Goal: Task Accomplishment & Management: Manage account settings

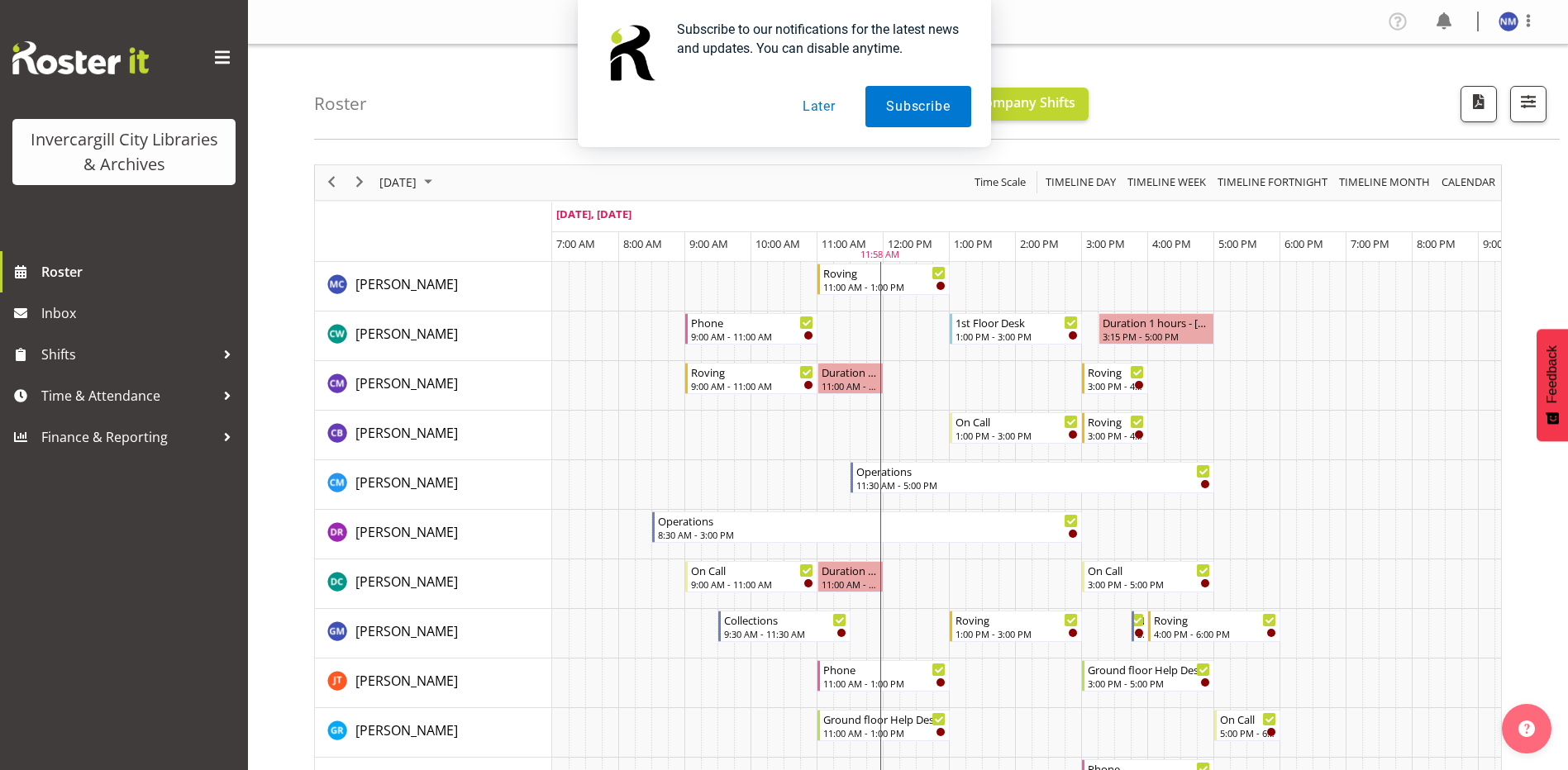
click at [827, 112] on button "Later" at bounding box center [819, 106] width 75 height 41
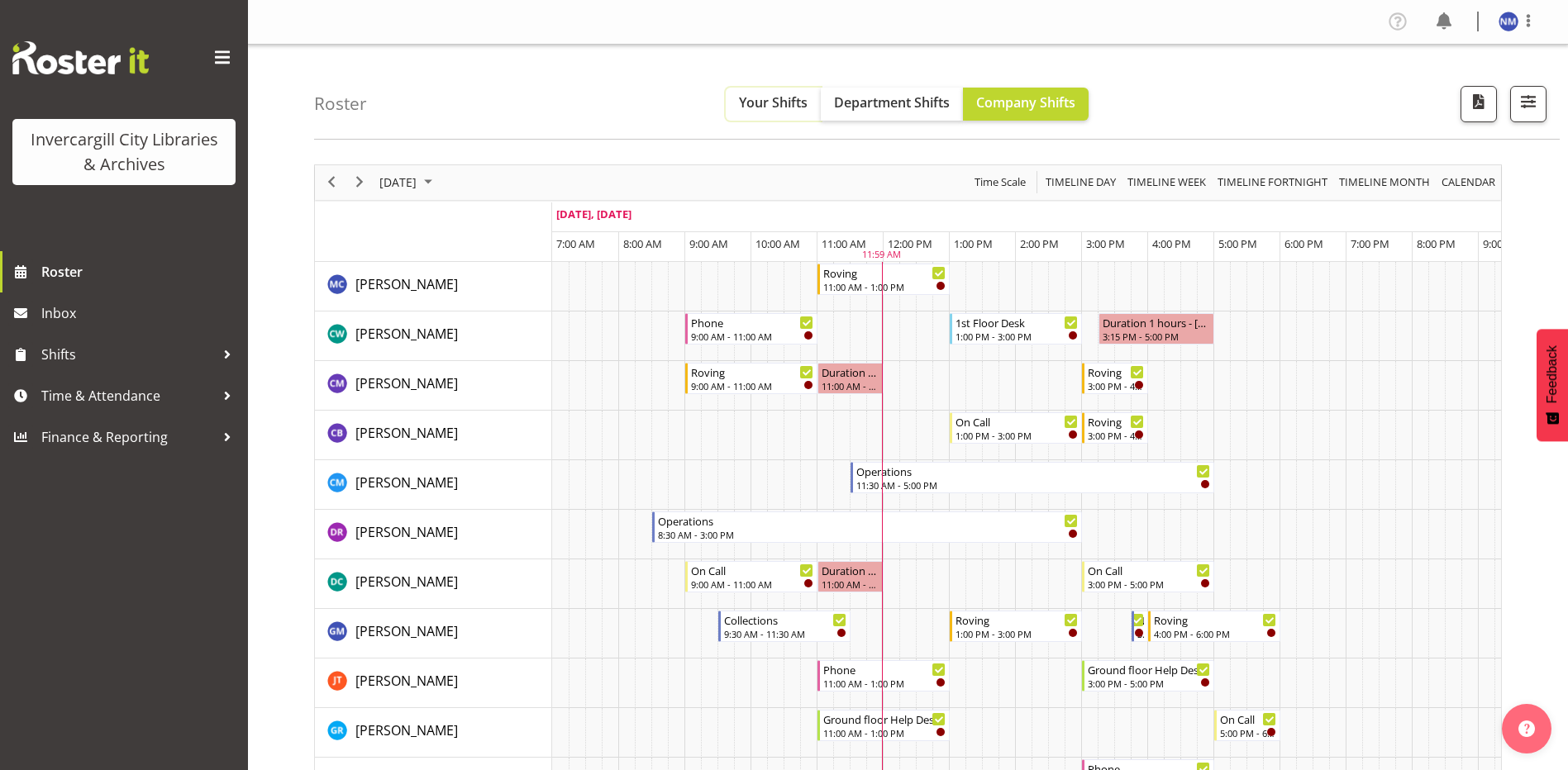
click at [765, 107] on span "Your Shifts" at bounding box center [773, 102] width 68 height 18
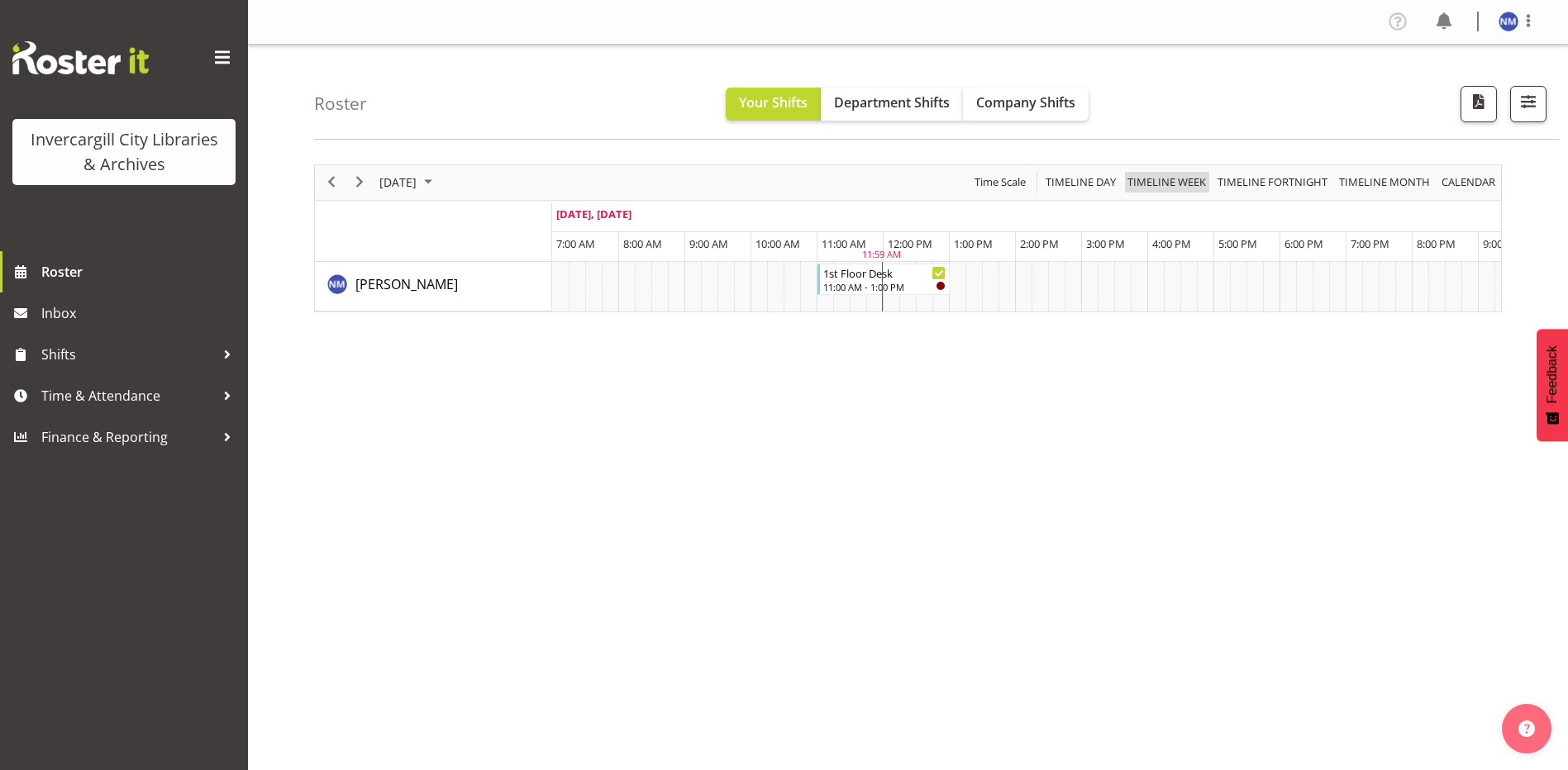
click at [1157, 184] on span "Timeline Week" at bounding box center [1166, 182] width 82 height 20
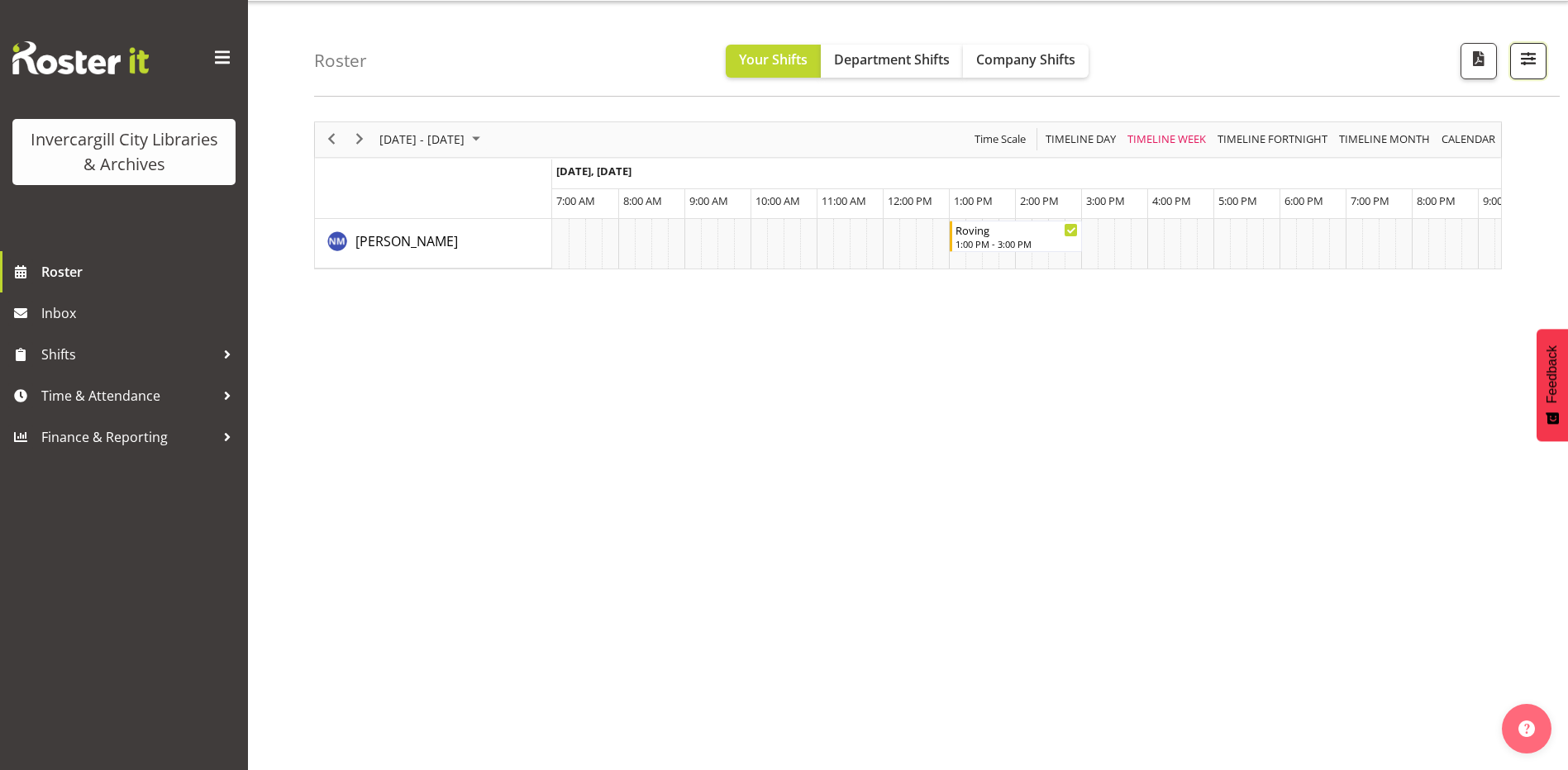
click at [1528, 76] on button "button" at bounding box center [1527, 61] width 36 height 36
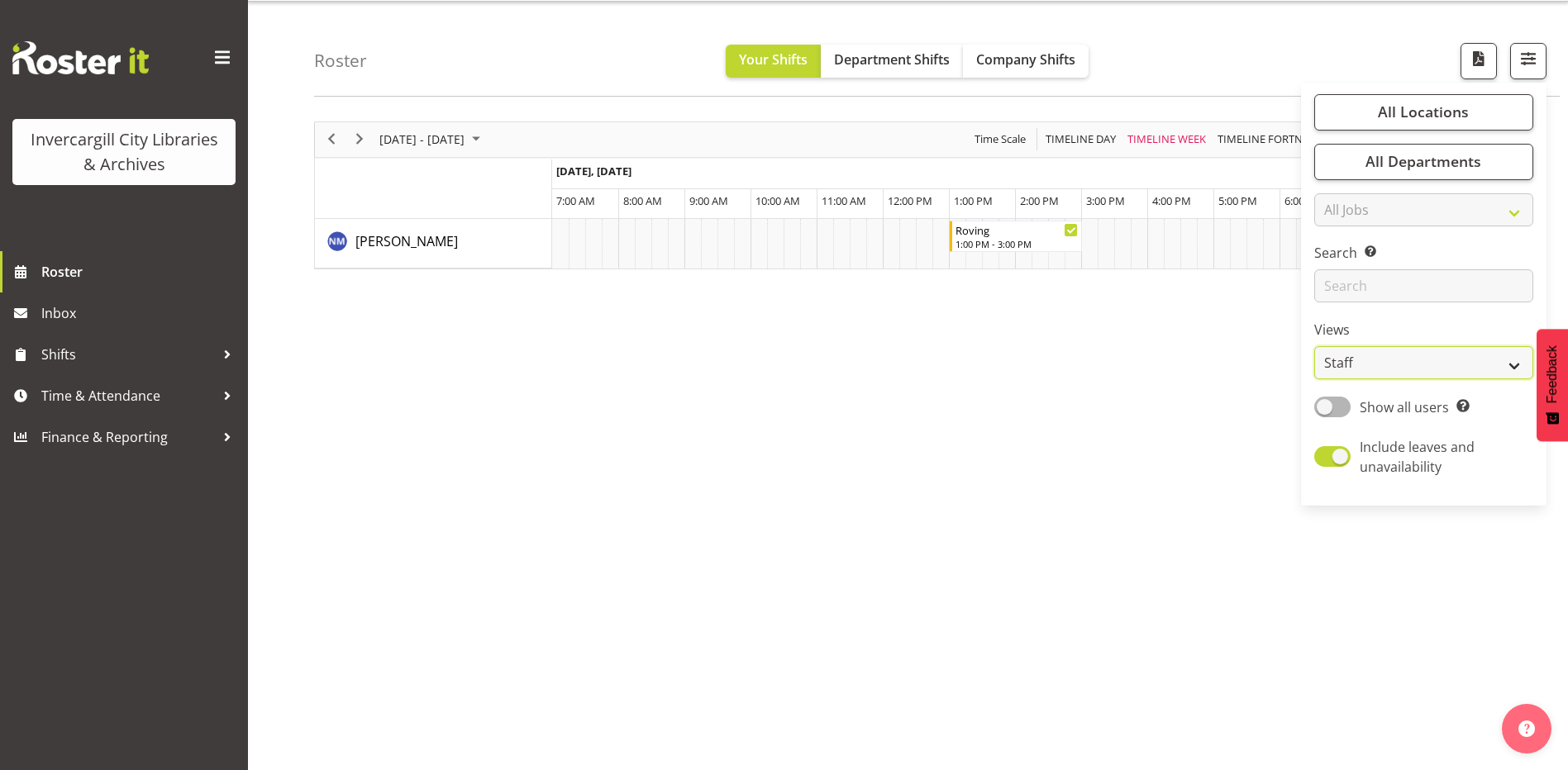
click at [1370, 360] on select "Staff Role Shift - Horizontal Shift - Vertical Staff - Location" at bounding box center [1423, 362] width 219 height 33
click at [1314, 346] on select "Staff Role Shift - Horizontal Shift - Vertical Staff - Location" at bounding box center [1423, 362] width 219 height 33
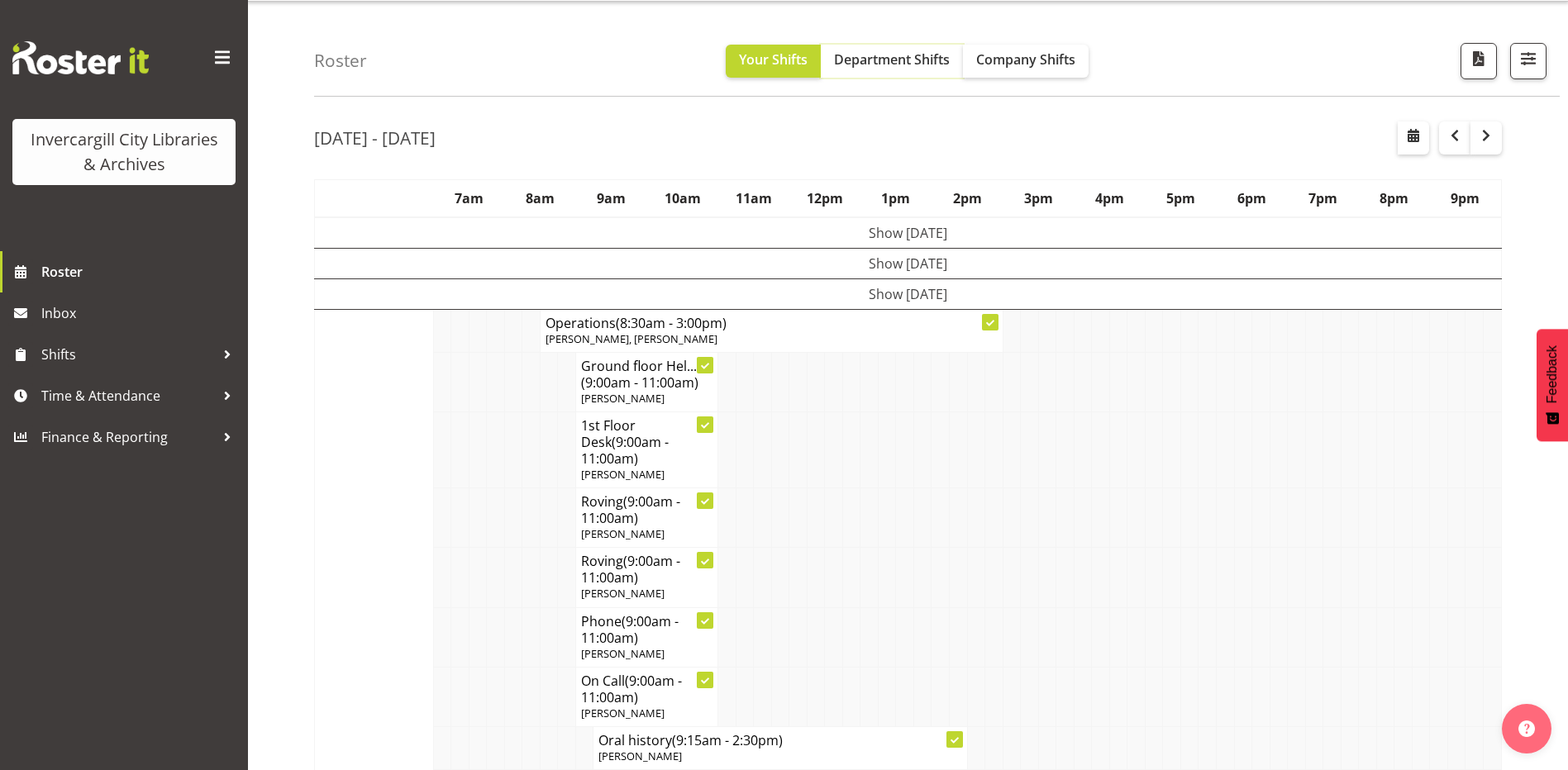
click at [880, 65] on span "Department Shifts" at bounding box center [891, 60] width 115 height 18
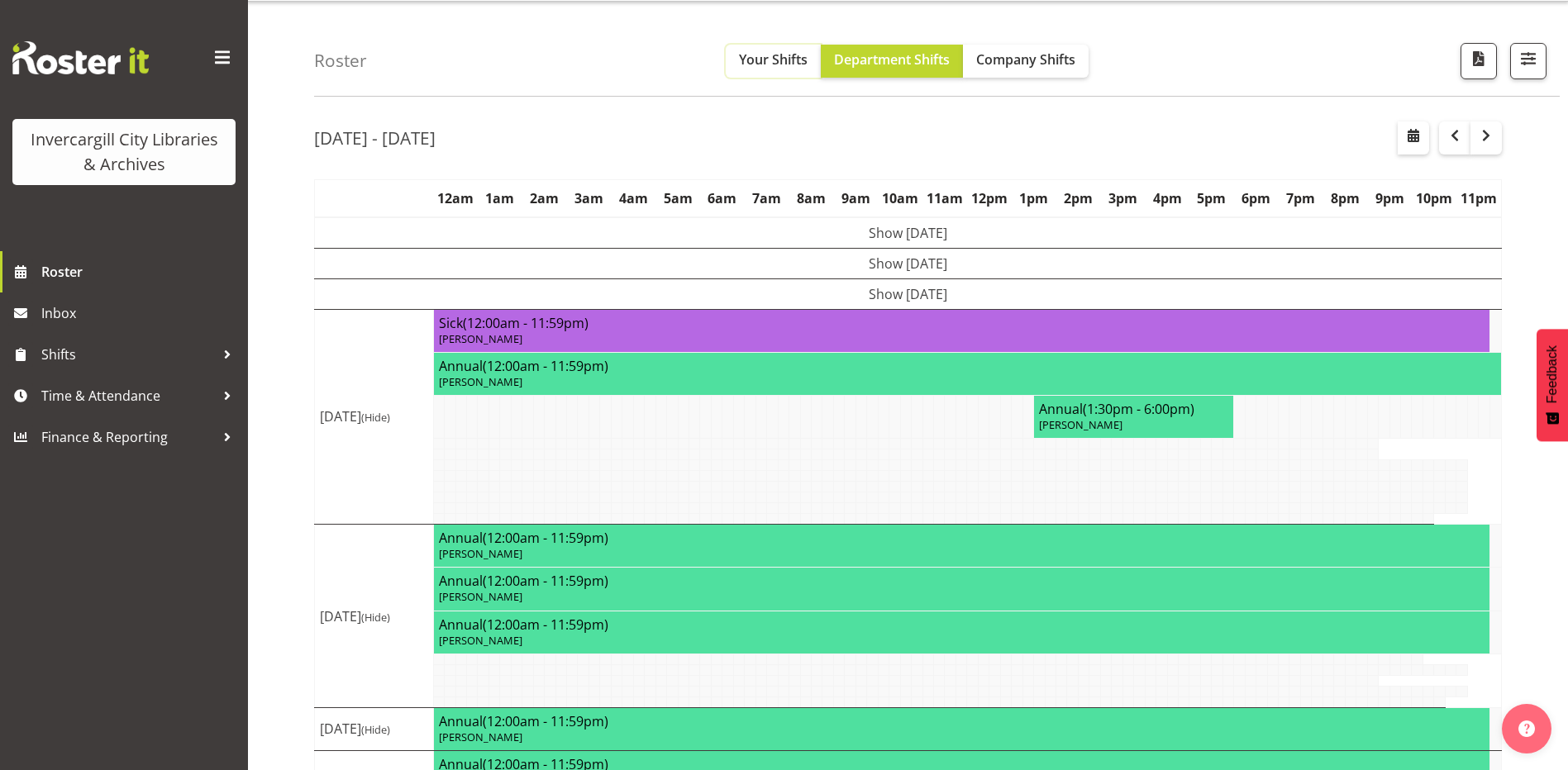
click at [790, 55] on span "Your Shifts" at bounding box center [773, 60] width 68 height 18
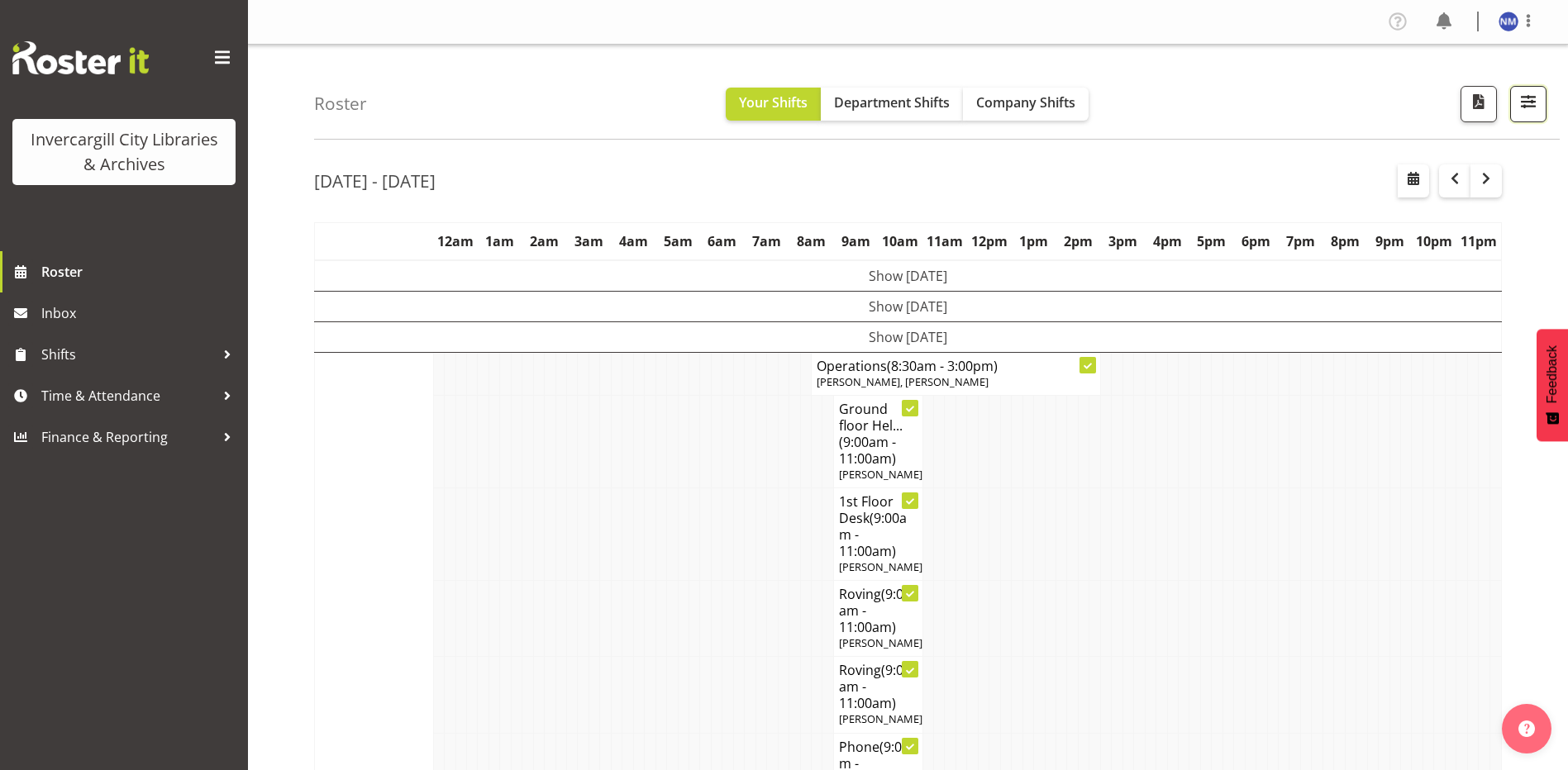
click at [1538, 95] on span "button" at bounding box center [1527, 101] width 21 height 21
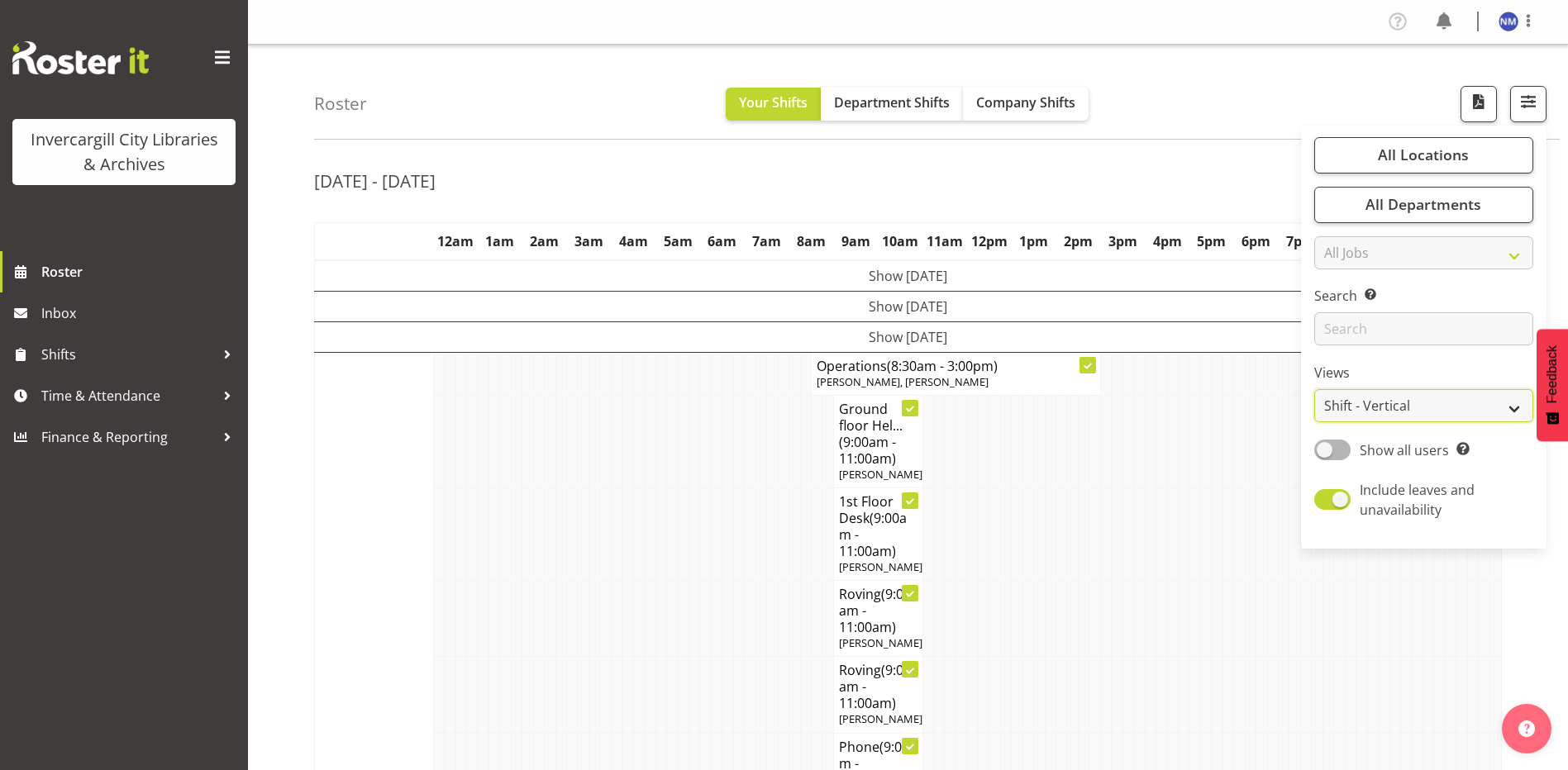
click at [1389, 409] on select "Staff Role Shift - Horizontal Shift - Vertical Staff - Location" at bounding box center [1423, 406] width 219 height 33
select select "staff"
click at [1314, 389] on select "Staff Role Shift - Horizontal Shift - Vertical Staff - Location" at bounding box center [1423, 406] width 219 height 33
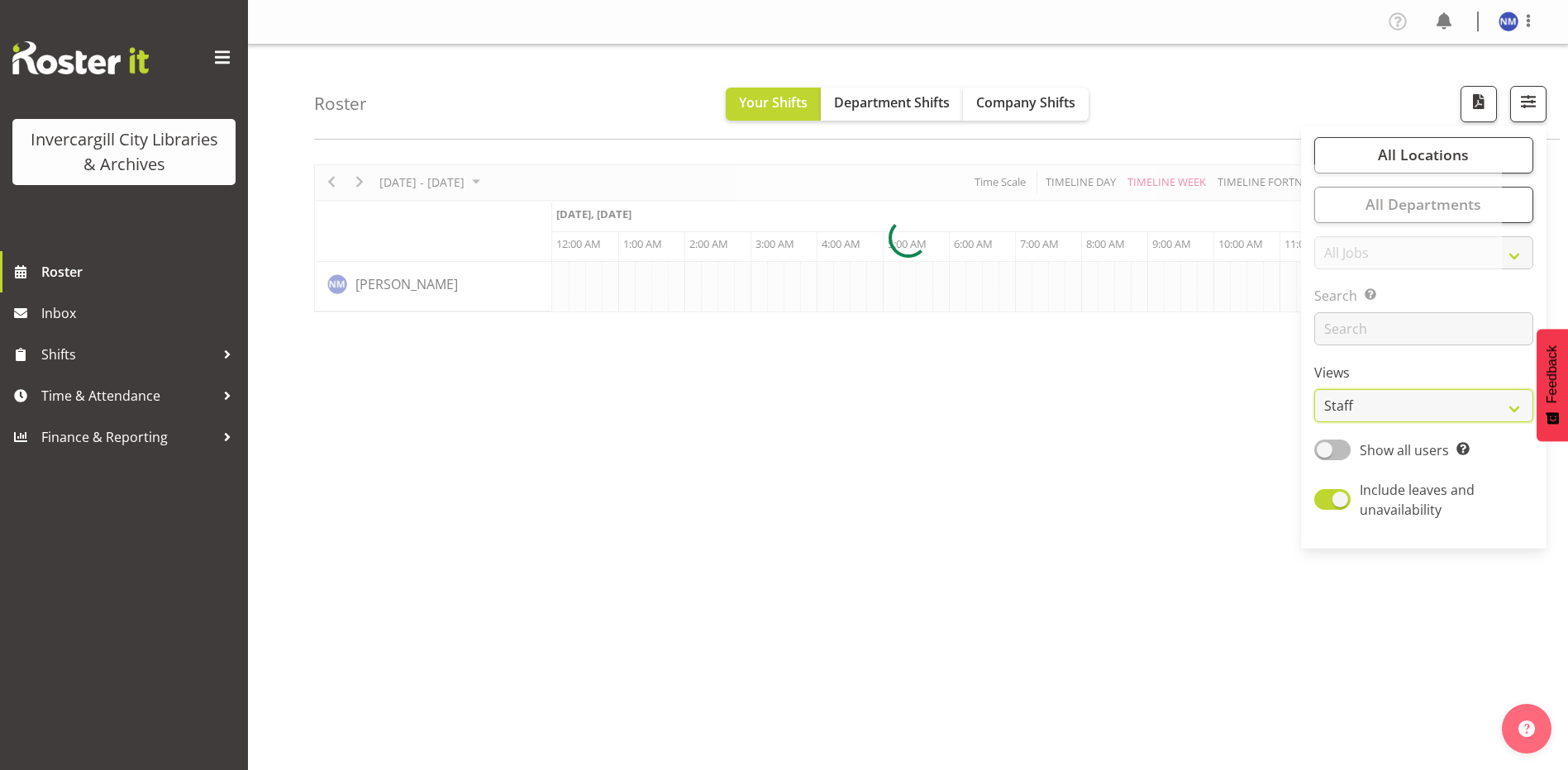
scroll to position [0, 5355]
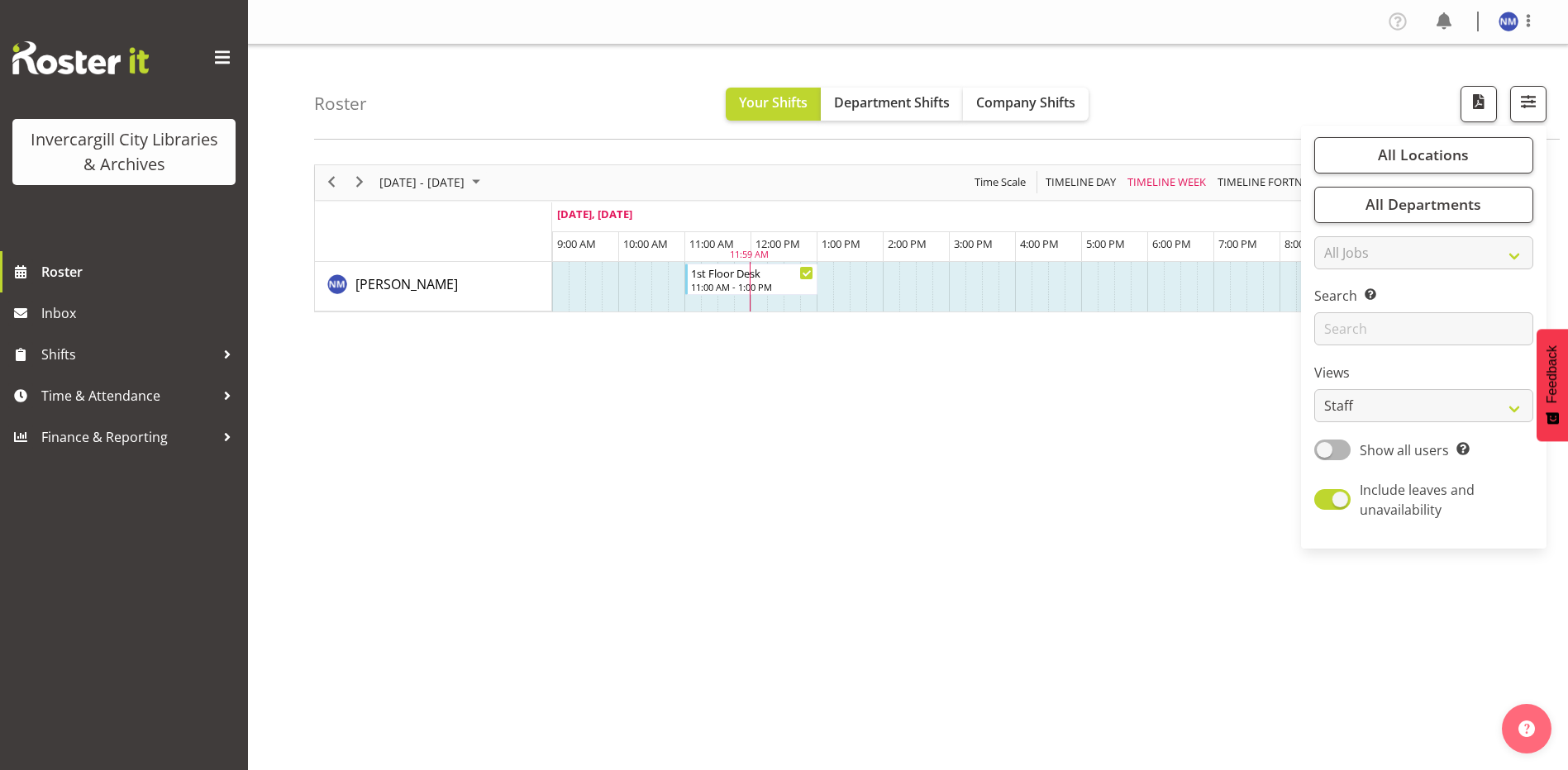
click at [1214, 108] on div "Roster Your Shifts Department Shifts Company Shifts All Locations Clear Bluff L…" at bounding box center [936, 91] width 1245 height 95
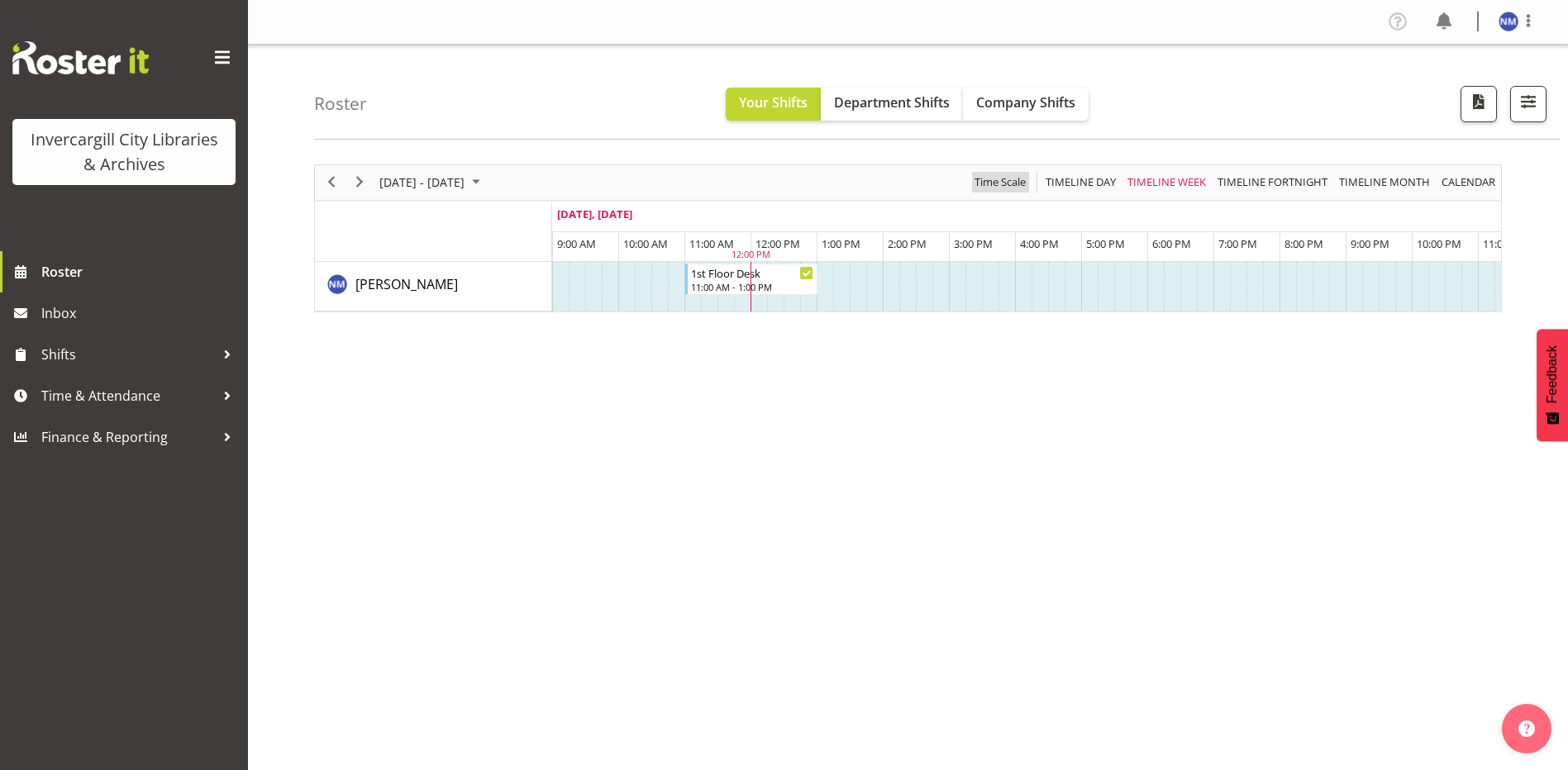
click at [1016, 176] on span "Time Scale" at bounding box center [1000, 182] width 54 height 20
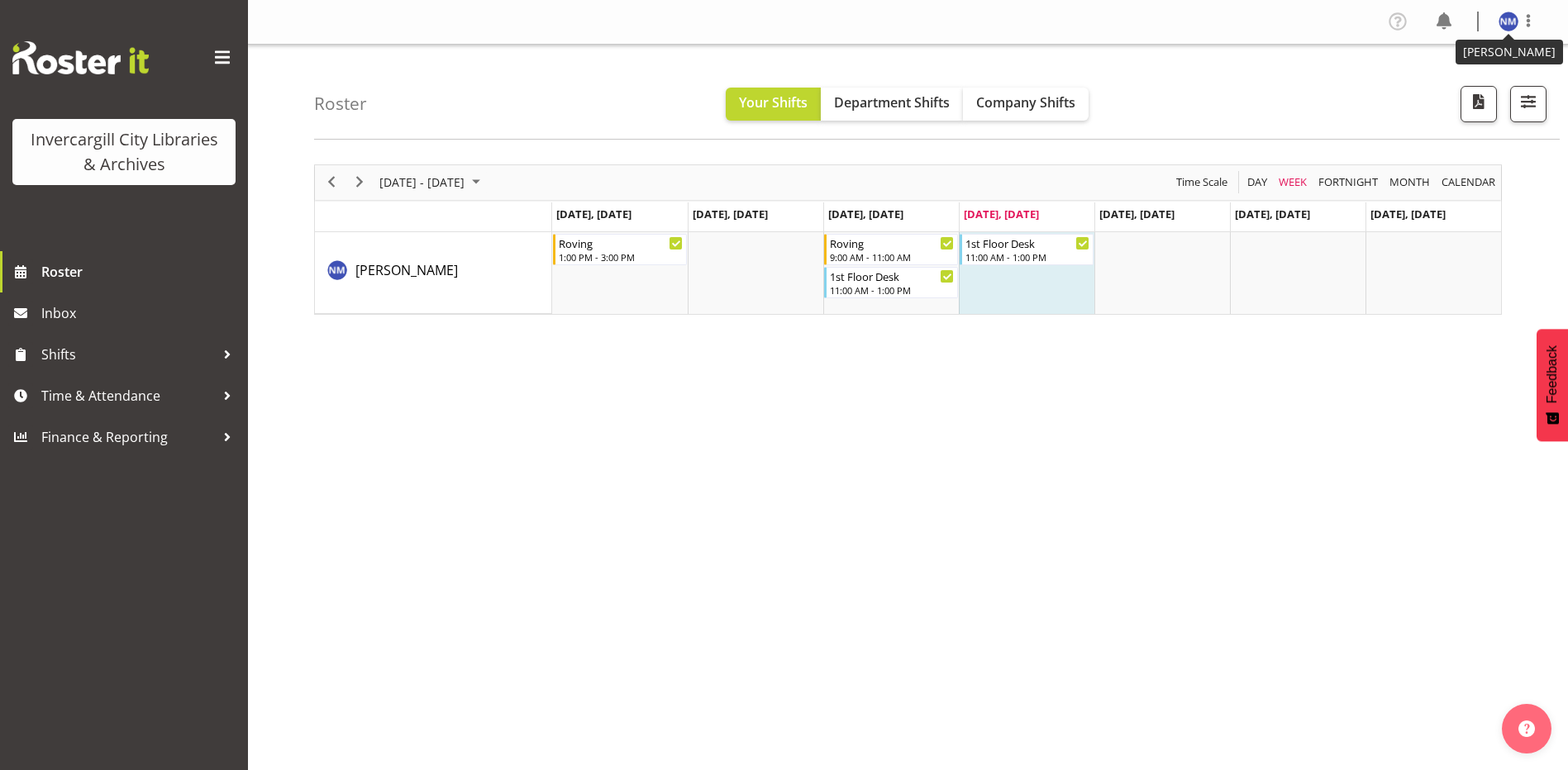
click at [1505, 17] on img at bounding box center [1508, 22] width 20 height 20
click at [1446, 54] on link "Profile" at bounding box center [1458, 57] width 159 height 30
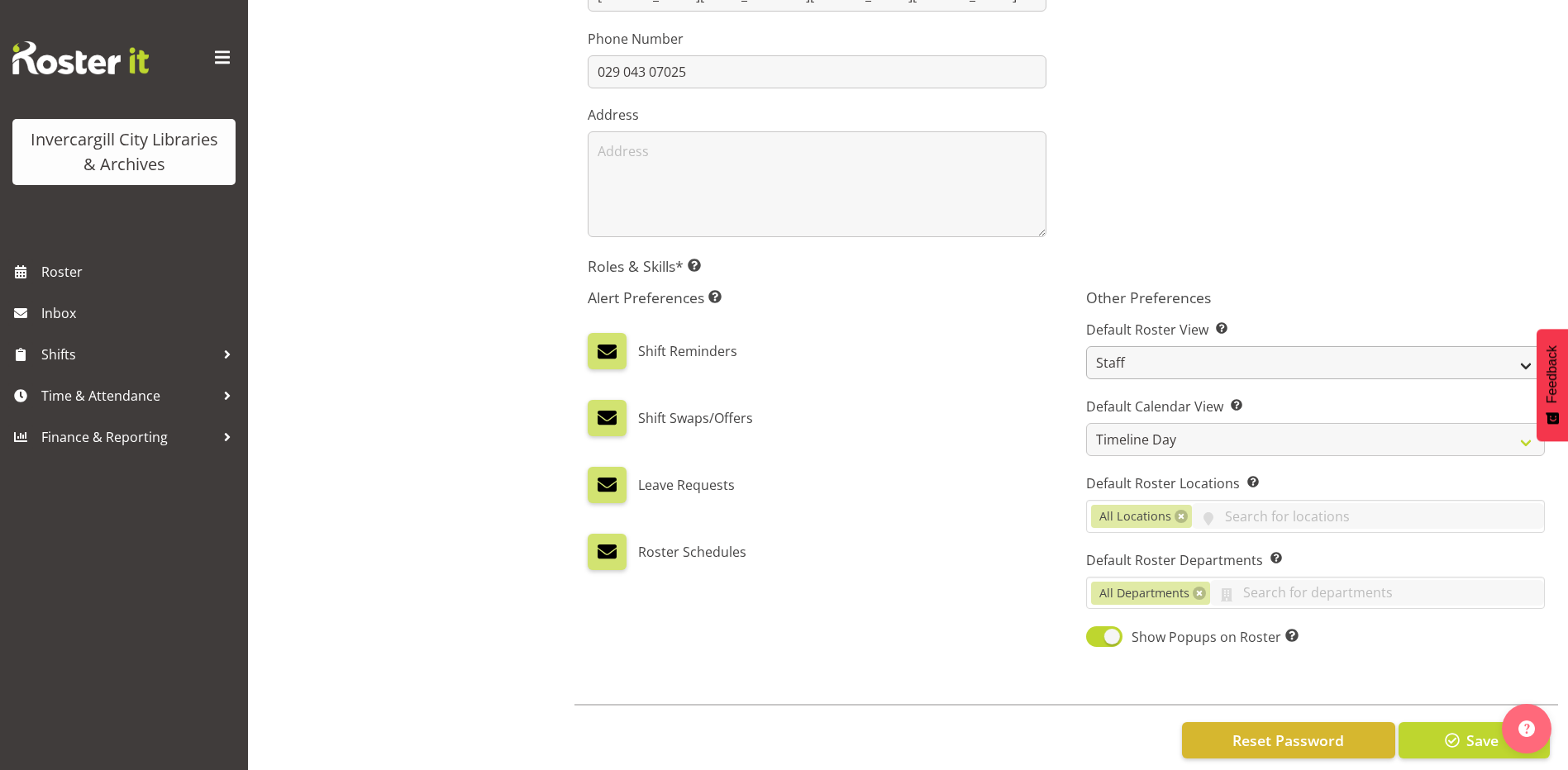
scroll to position [469, 0]
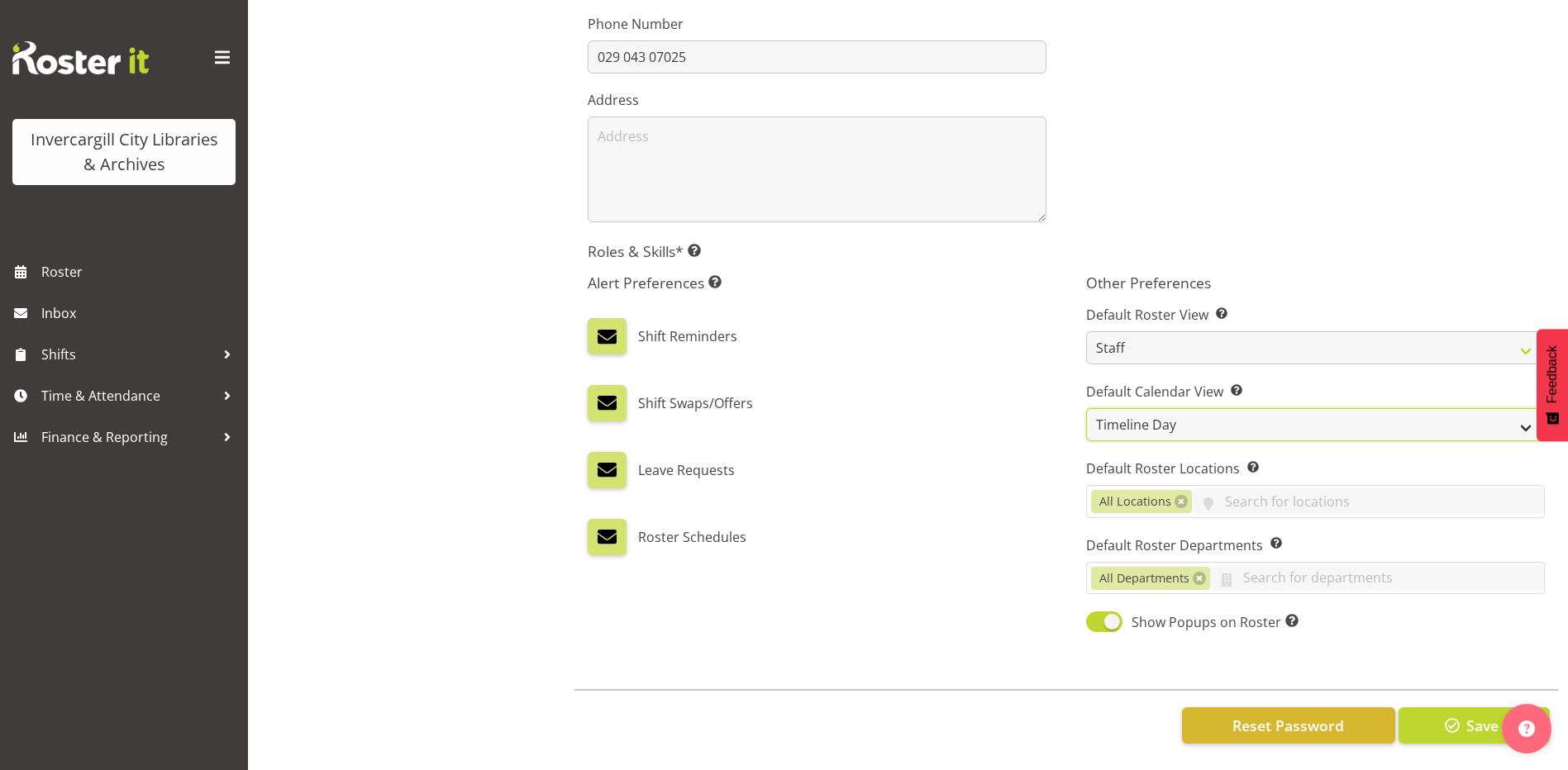
click at [1202, 409] on select "Day Timeline Day Week (current default) Timeline Week Fortnight Month Calendar" at bounding box center [1314, 425] width 458 height 33
select select "TimelineWeek"
click at [1086, 409] on select "Day Timeline Day Week (current default) Timeline Week Fortnight Month Calendar" at bounding box center [1314, 425] width 458 height 33
click at [1456, 715] on span "button" at bounding box center [1452, 725] width 21 height 21
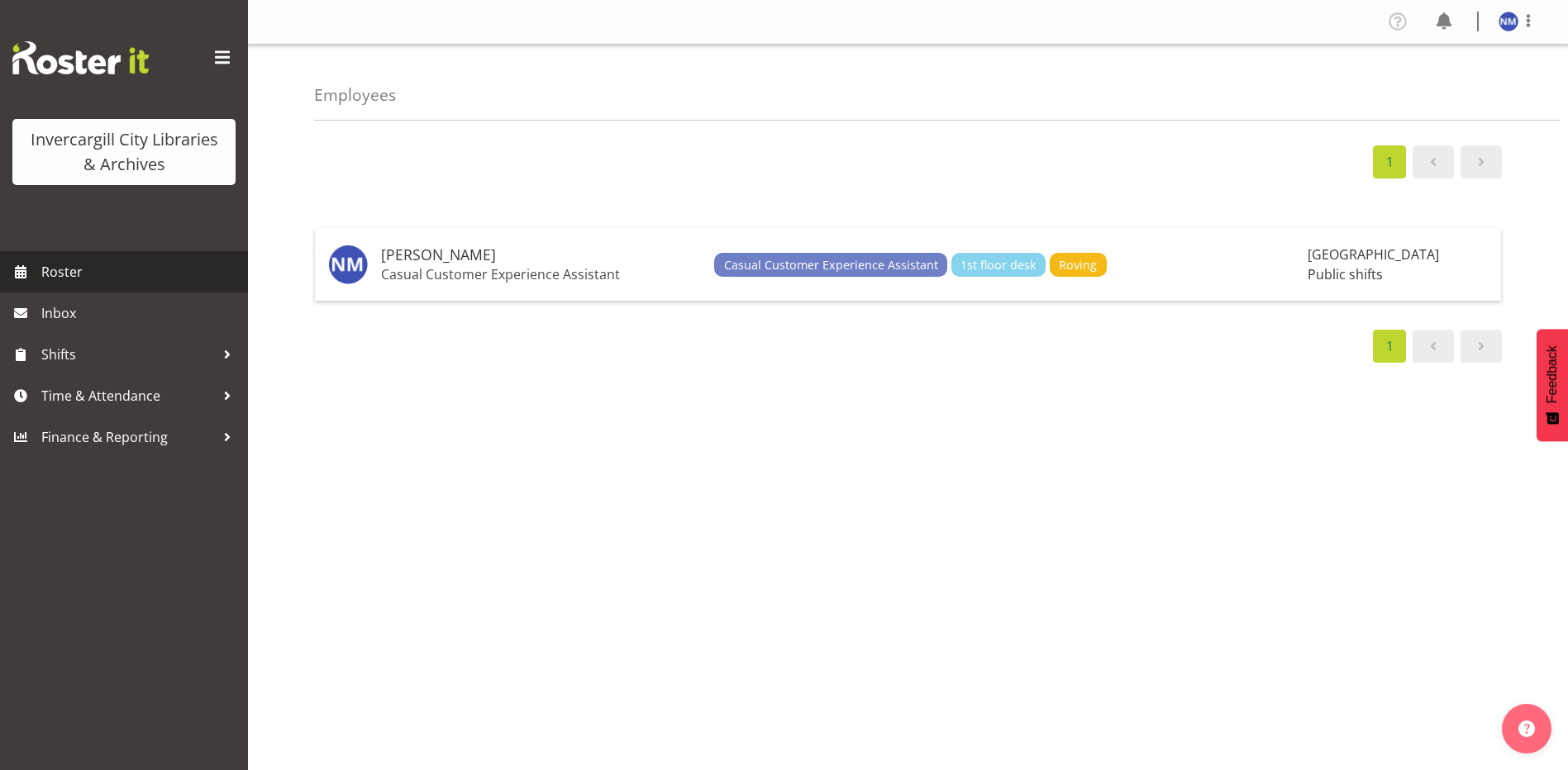
click at [75, 265] on span "Roster" at bounding box center [140, 271] width 198 height 25
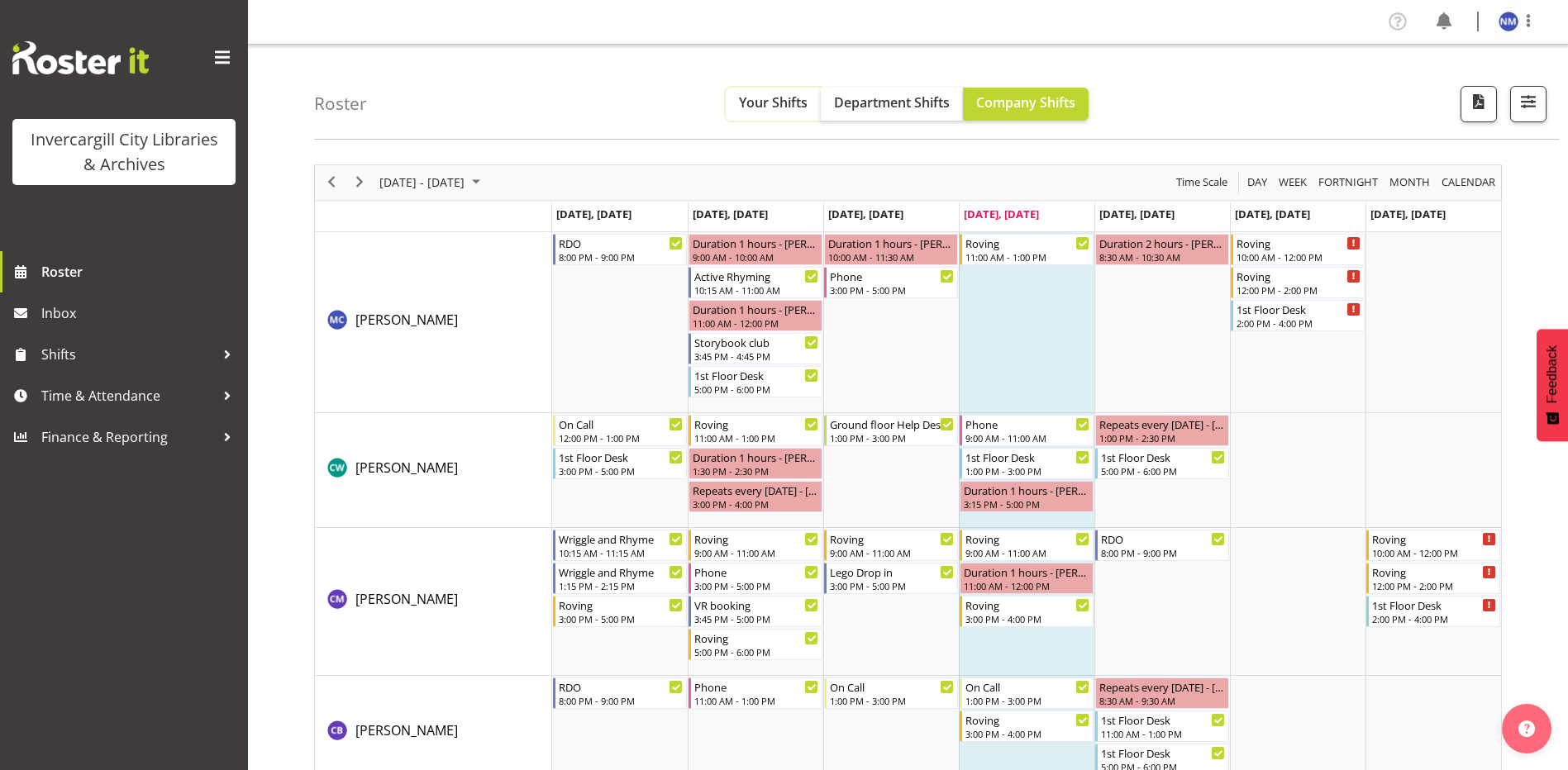
click at [749, 104] on span "Your Shifts" at bounding box center [773, 102] width 68 height 18
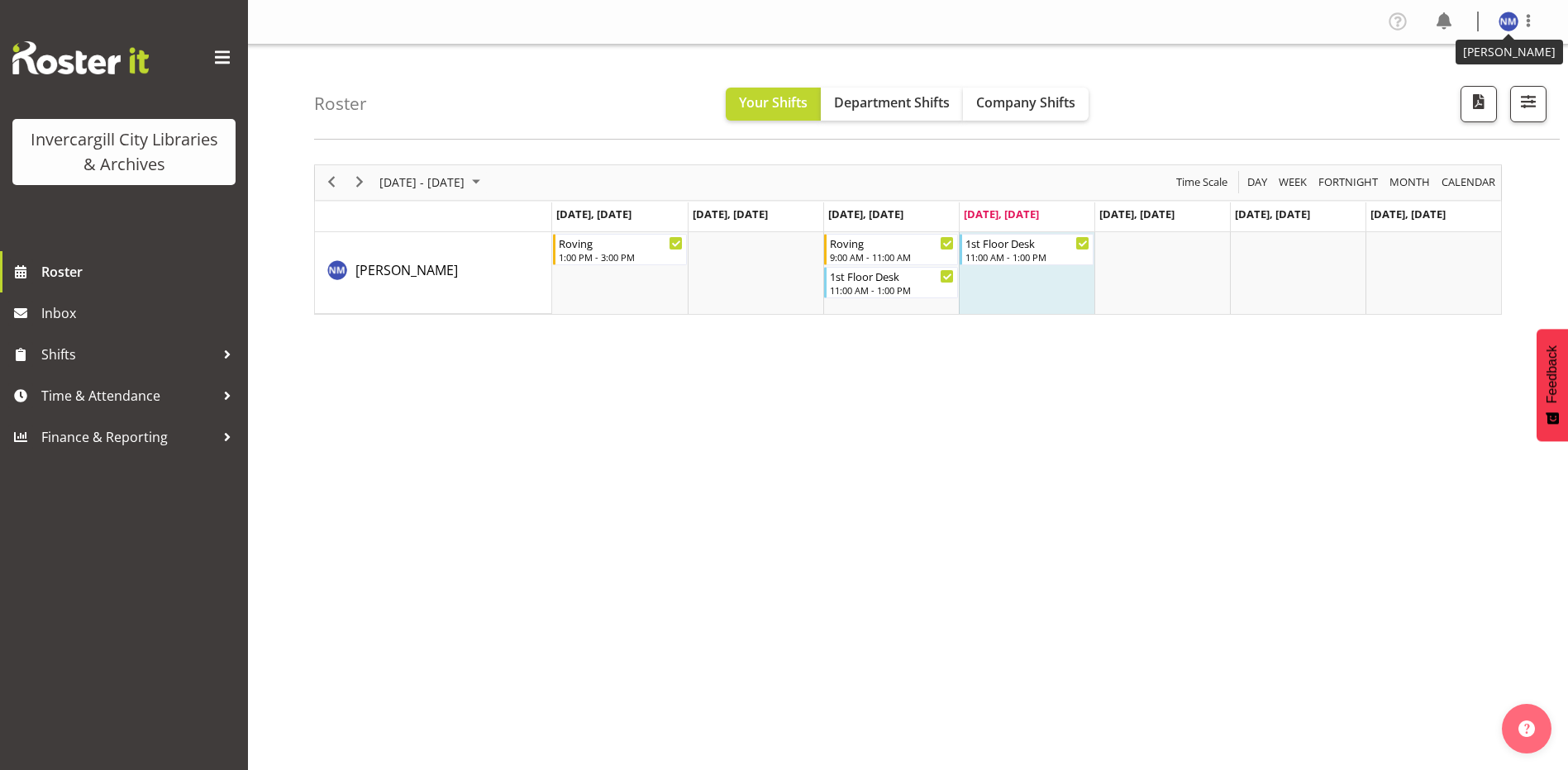
click at [1508, 25] on img at bounding box center [1508, 22] width 20 height 20
click at [1420, 55] on link "Profile" at bounding box center [1458, 57] width 159 height 30
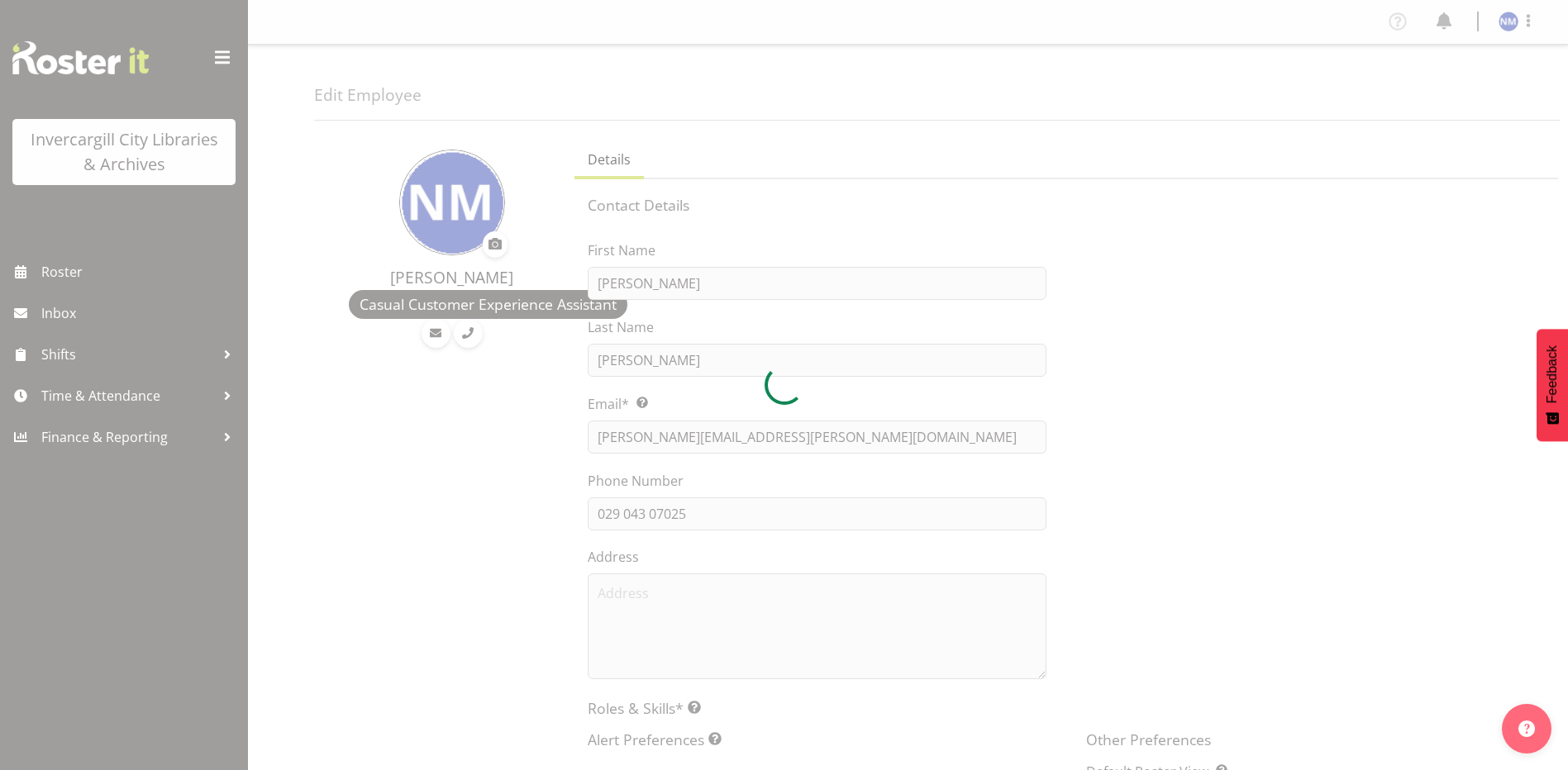
select select "TimelineWeek"
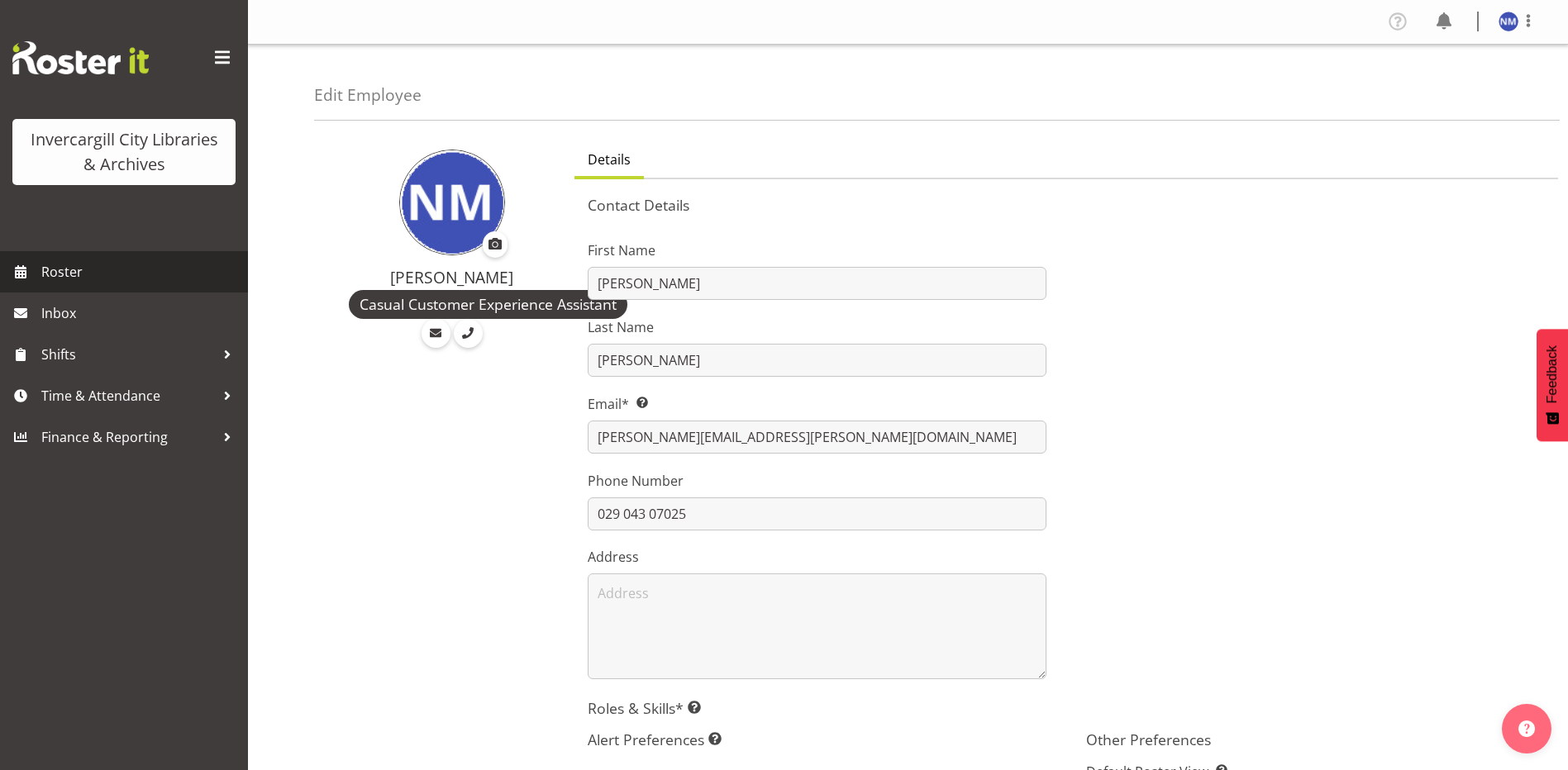
click at [58, 272] on span "Roster" at bounding box center [140, 271] width 198 height 25
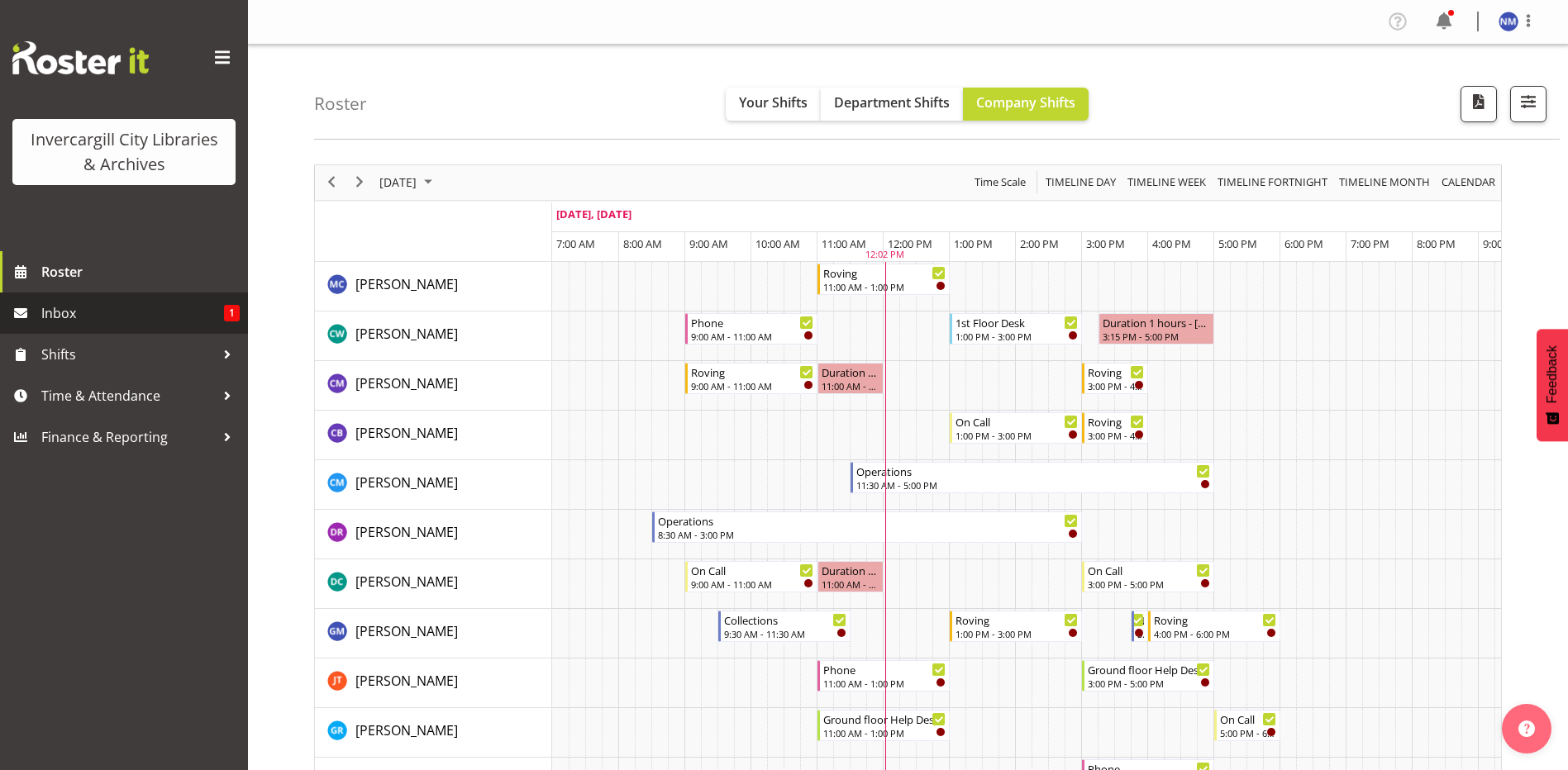
click at [71, 314] on span "Inbox" at bounding box center [133, 313] width 183 height 25
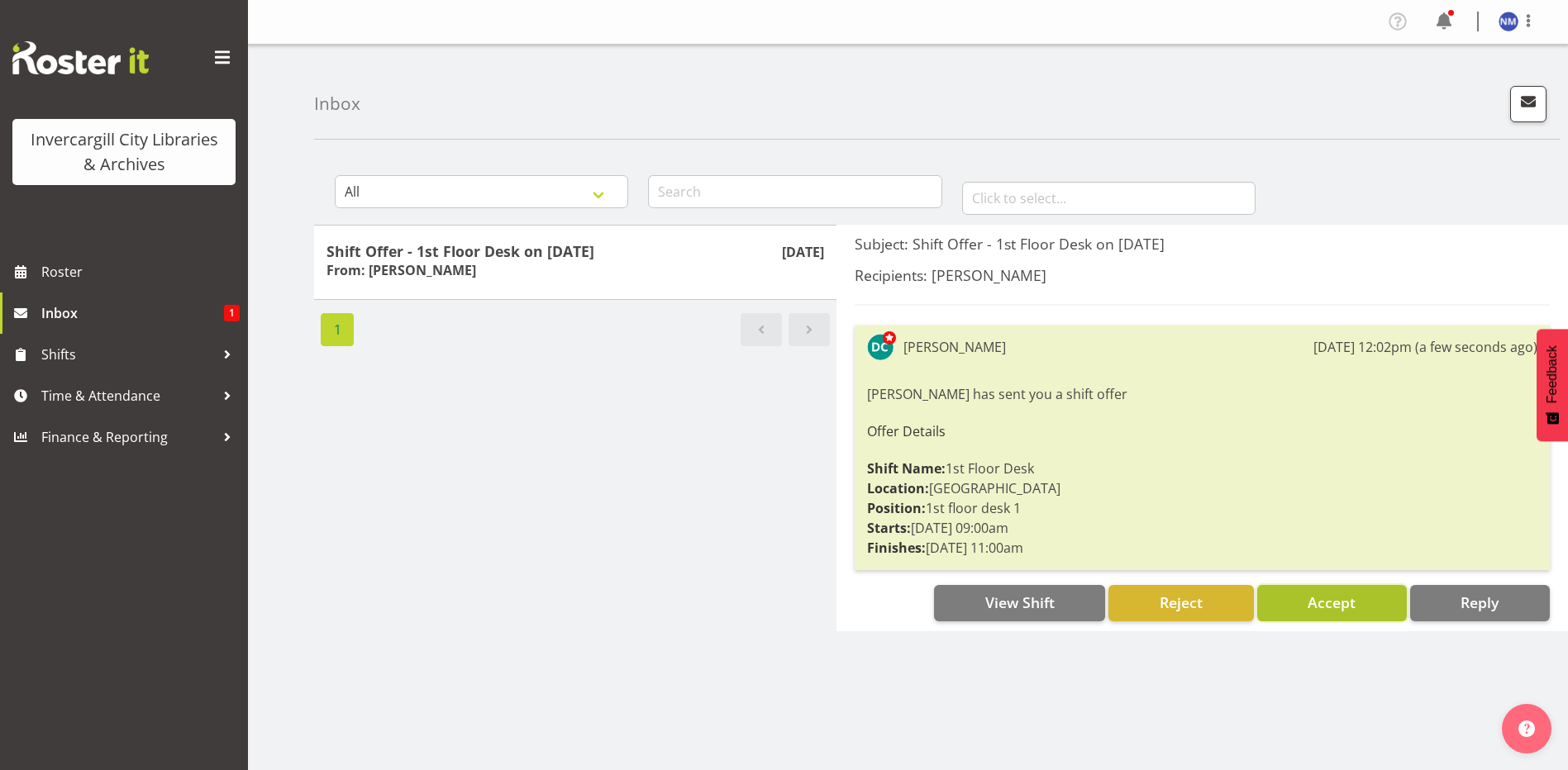
click at [1344, 600] on span "Accept" at bounding box center [1331, 602] width 48 height 20
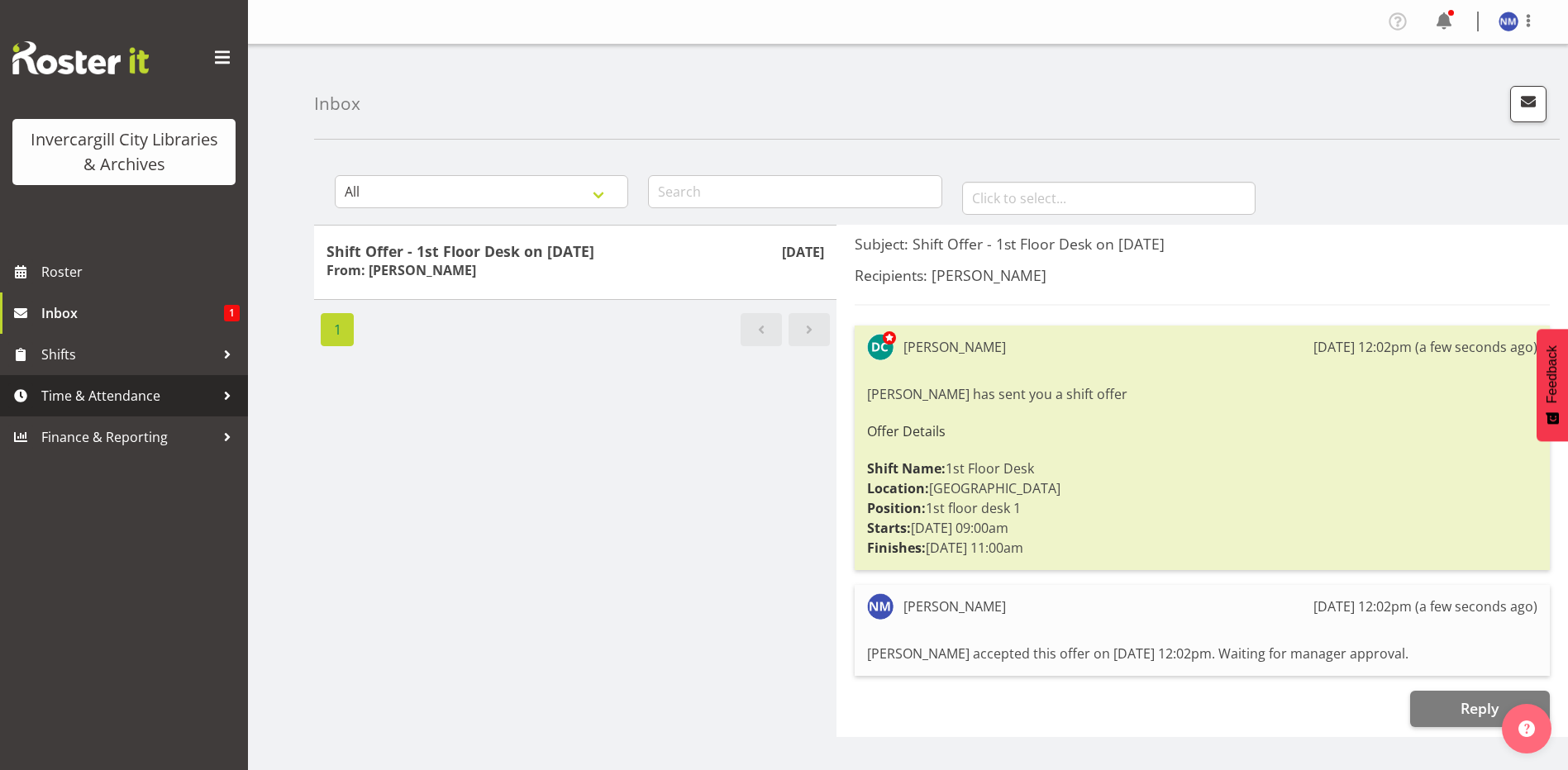
click at [104, 389] on span "Time & Attendance" at bounding box center [128, 396] width 173 height 25
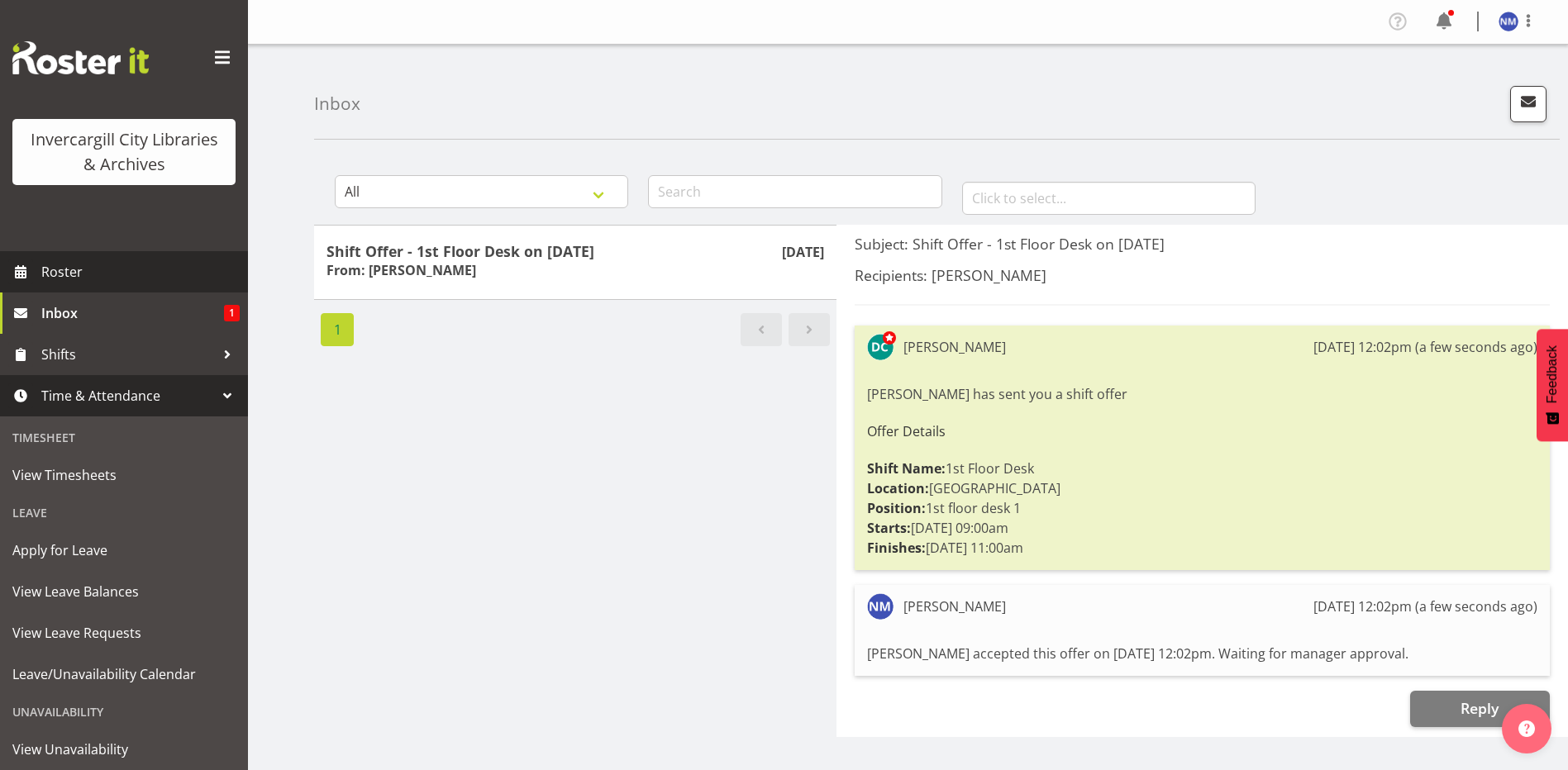
click at [56, 268] on span "Roster" at bounding box center [140, 271] width 198 height 25
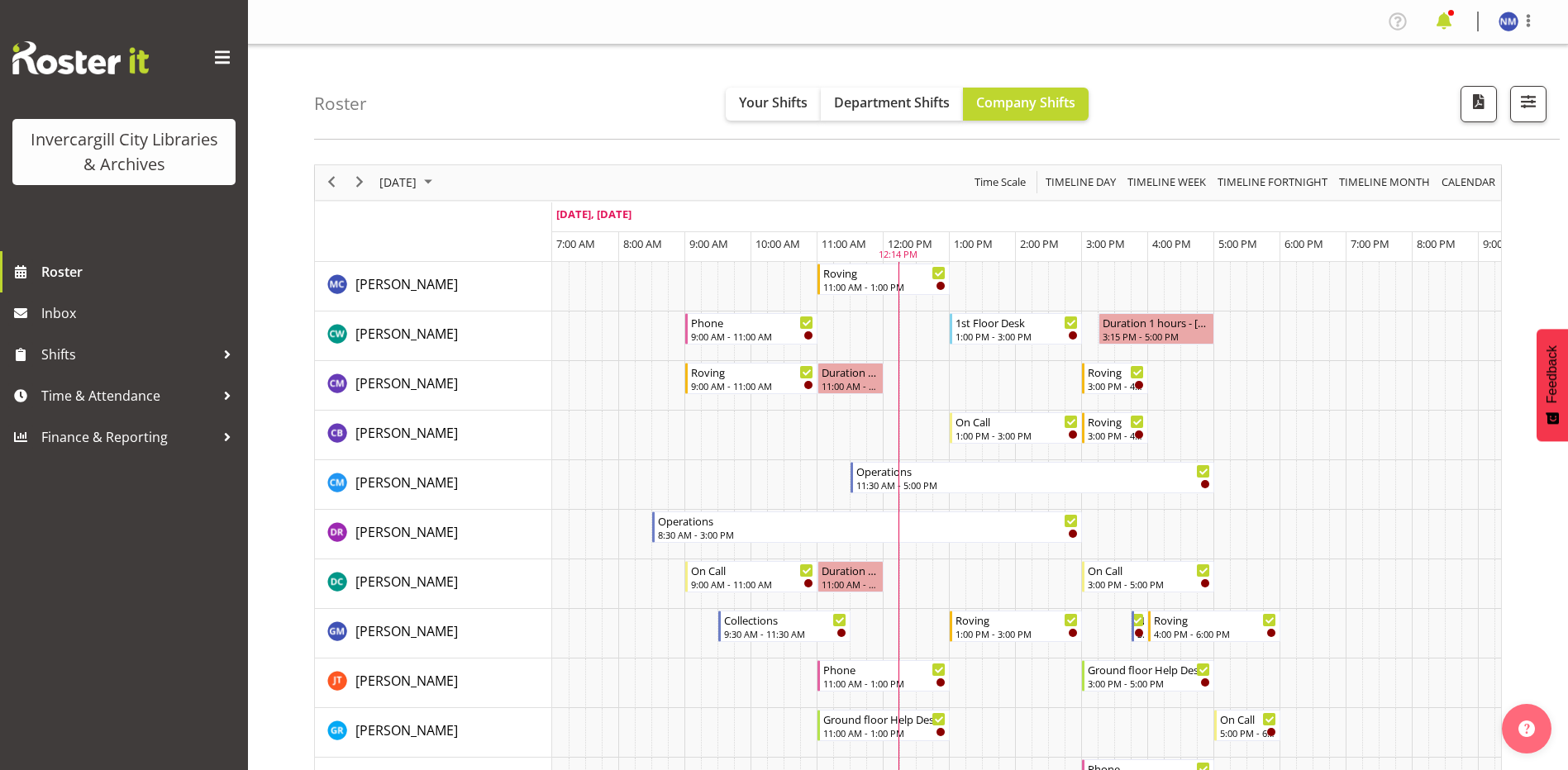
click at [1450, 28] on span at bounding box center [1443, 21] width 27 height 27
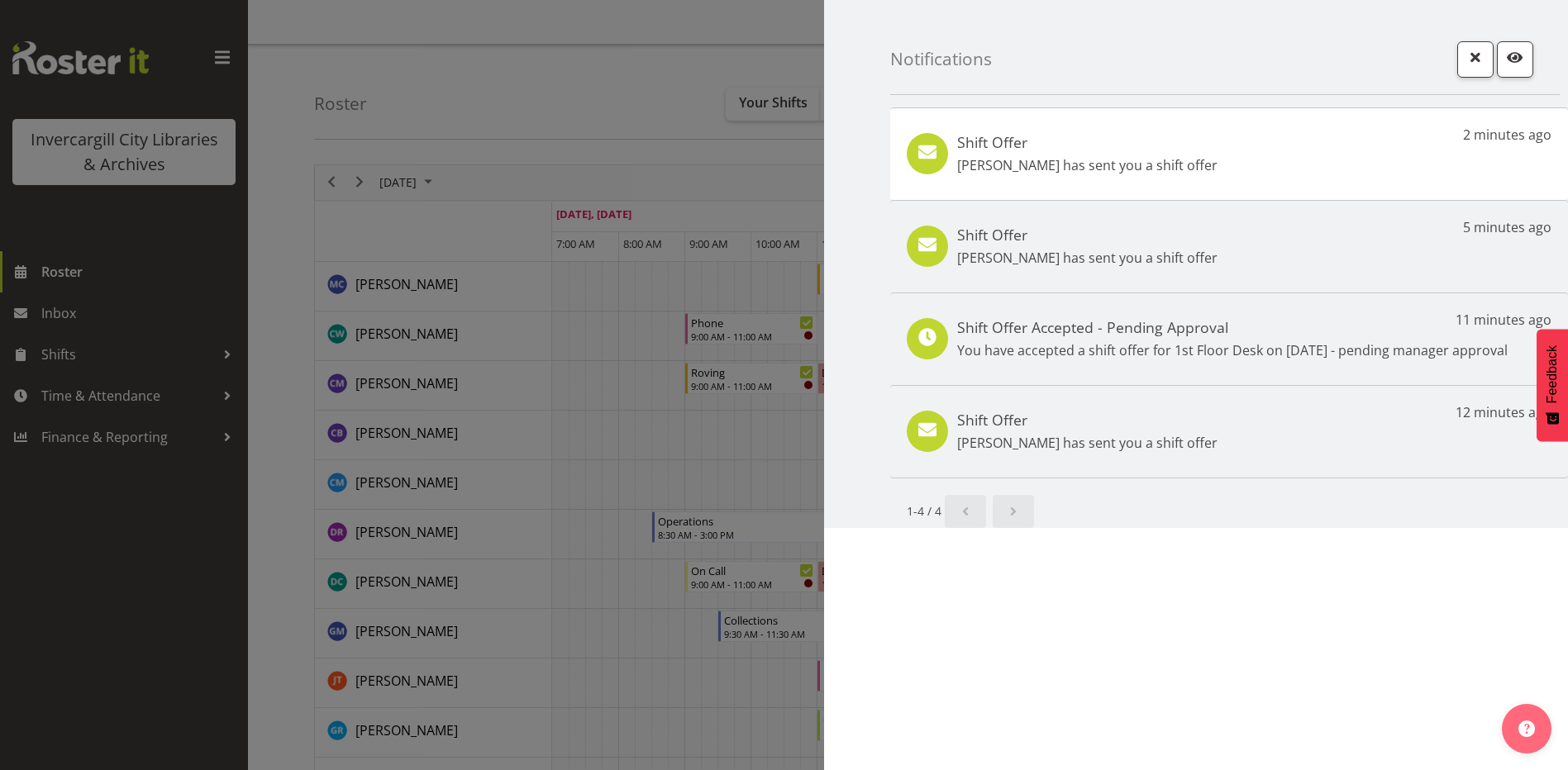
click at [1218, 154] on div "Shift Offer Donald Cunningham has sent you a shift offer" at bounding box center [1087, 154] width 260 height 42
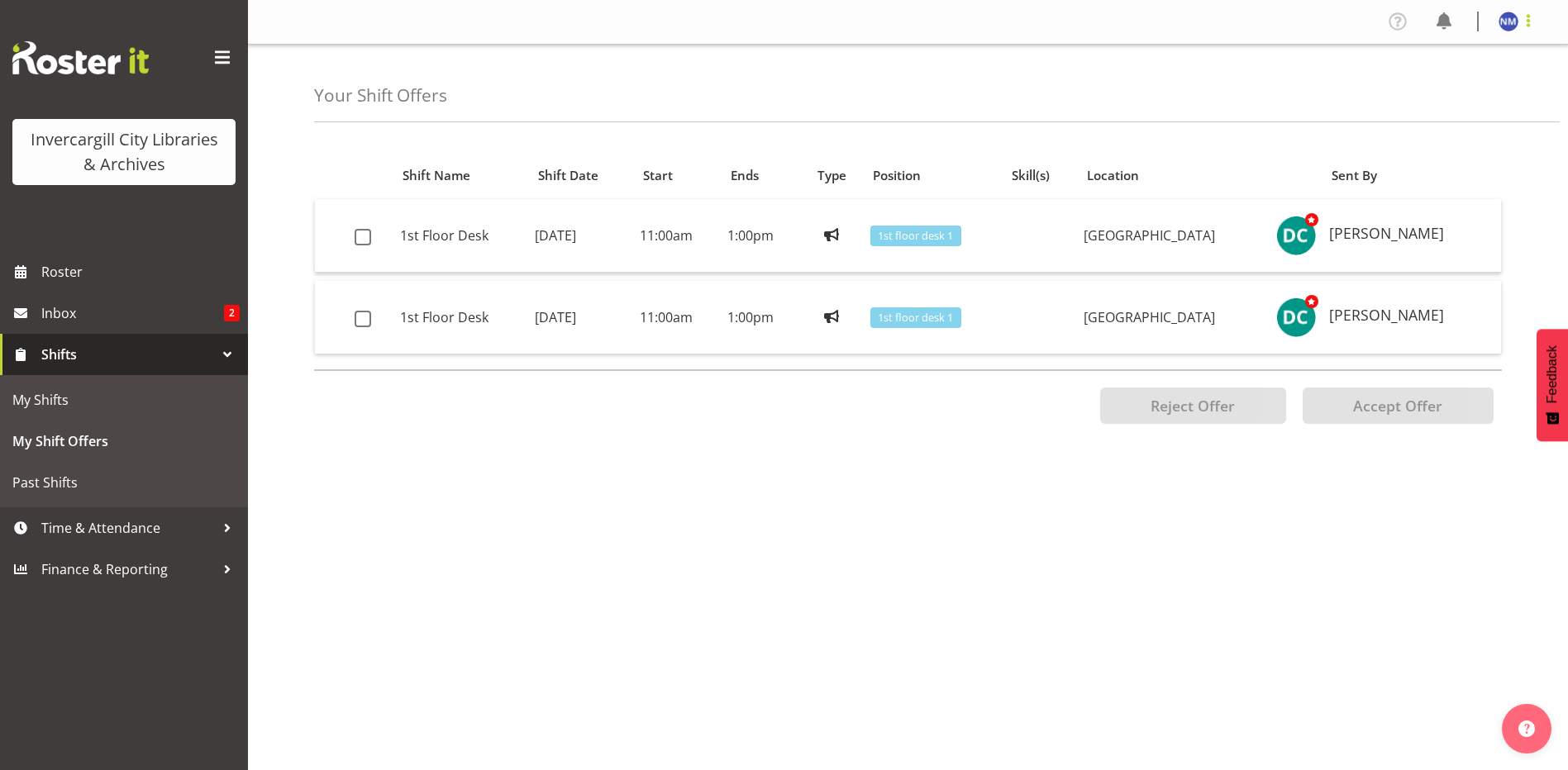
click at [1532, 18] on span at bounding box center [1528, 21] width 20 height 20
click at [1448, 83] on link "Log Out" at bounding box center [1458, 87] width 159 height 30
